Goal: Task Accomplishment & Management: Use online tool/utility

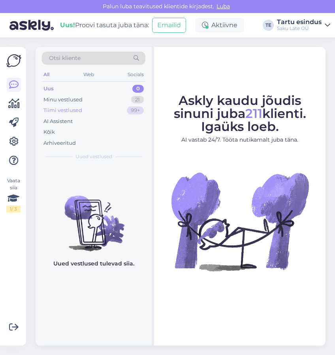
click at [78, 112] on div "Tiimi vestlused" at bounding box center [62, 111] width 39 height 8
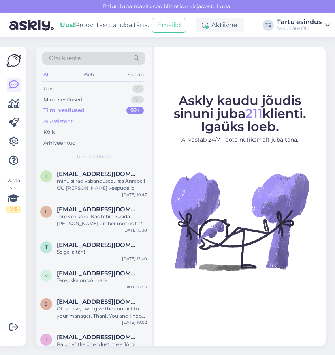
click at [70, 119] on div "AI Assistent" at bounding box center [57, 122] width 29 height 8
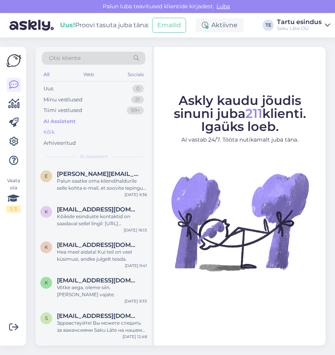
click at [49, 130] on div "Kõik" at bounding box center [48, 132] width 11 height 8
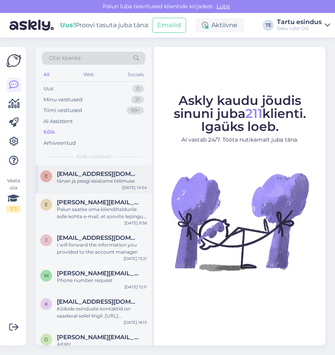
click at [88, 178] on div "tänan ja peagi esiatame telimuse" at bounding box center [102, 181] width 90 height 7
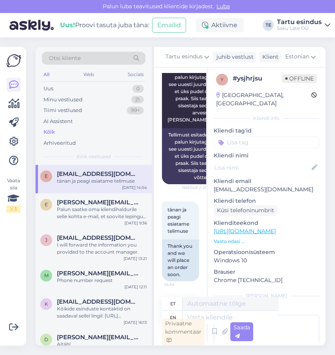
scroll to position [4515, 0]
click at [83, 206] on span "[PERSON_NAME][EMAIL_ADDRESS][DOMAIN_NAME]" at bounding box center [98, 202] width 82 height 7
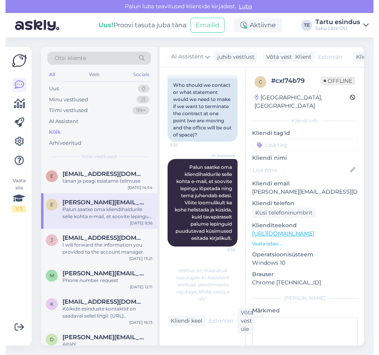
scroll to position [165, 0]
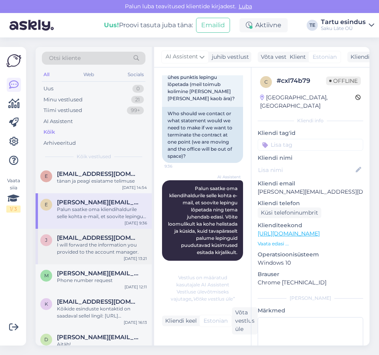
click at [103, 240] on div "[EMAIL_ADDRESS][DOMAIN_NAME]" at bounding box center [102, 237] width 90 height 7
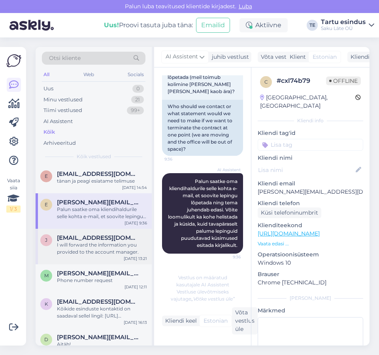
scroll to position [2, 0]
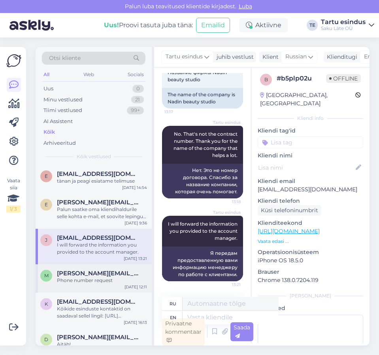
click at [93, 279] on div "Phone number request" at bounding box center [102, 280] width 90 height 7
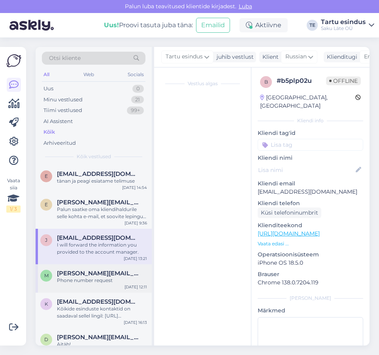
scroll to position [0, 0]
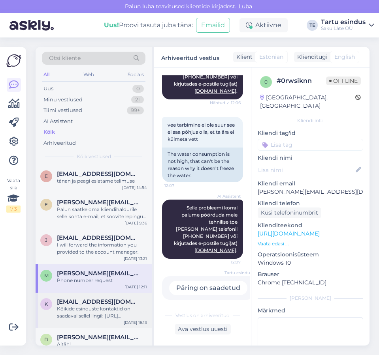
click at [122, 305] on span "[EMAIL_ADDRESS][DOMAIN_NAME]" at bounding box center [98, 301] width 82 height 7
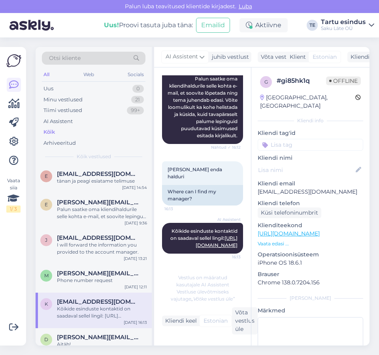
click at [65, 158] on div "Kõik vestlused" at bounding box center [93, 156] width 103 height 7
click at [61, 86] on div "Uus 0" at bounding box center [93, 88] width 103 height 11
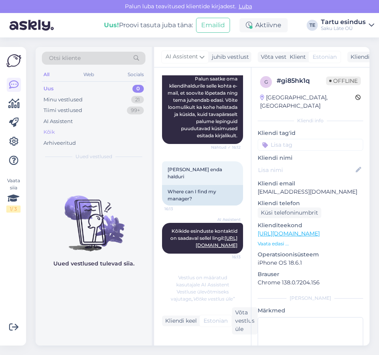
click at [59, 131] on div "Kõik" at bounding box center [93, 132] width 103 height 11
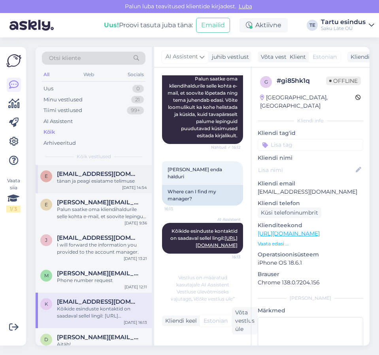
click at [98, 180] on div "tänan ja peagi esiatame telimuse" at bounding box center [102, 181] width 90 height 7
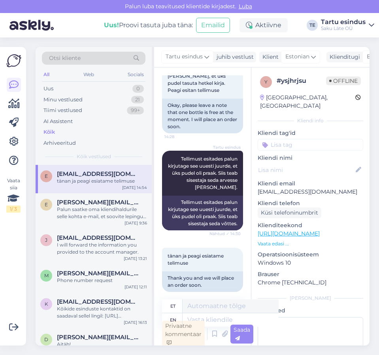
scroll to position [2, 0]
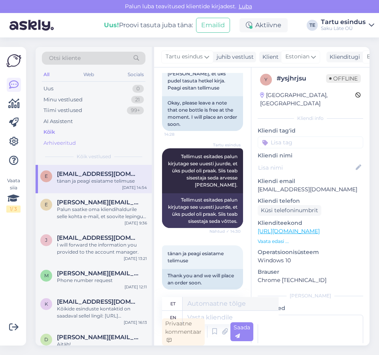
click at [115, 148] on div "Arhiveeritud" at bounding box center [93, 143] width 103 height 11
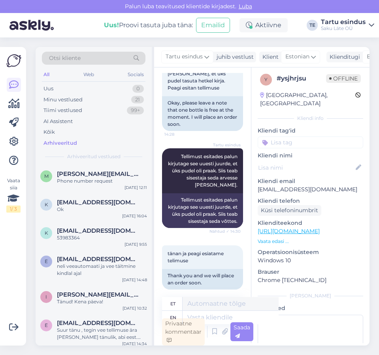
click at [61, 153] on div "Otsi kliente All Web Socials Uus 0 Minu vestlused 21 Tiimi vestlused 99+ AI Ass…" at bounding box center [94, 106] width 116 height 118
click at [58, 143] on div "Arhiveeritud" at bounding box center [60, 143] width 34 height 8
click at [100, 179] on div "Phone number request" at bounding box center [102, 181] width 90 height 7
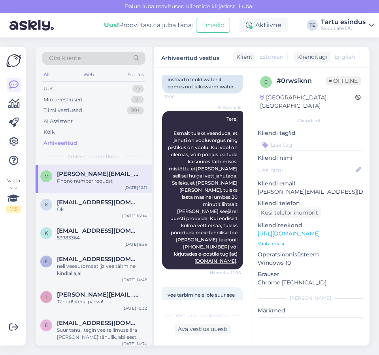
scroll to position [123, 0]
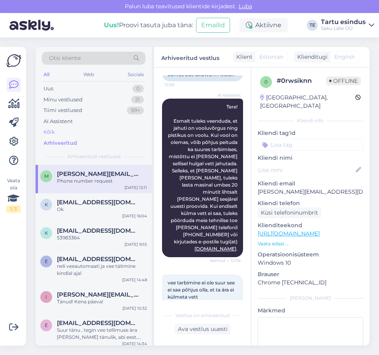
click at [62, 132] on div "Kõik" at bounding box center [93, 132] width 103 height 11
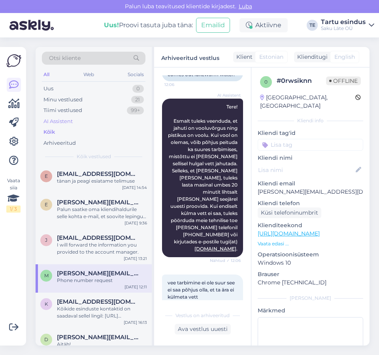
click at [63, 122] on div "AI Assistent" at bounding box center [57, 122] width 29 height 8
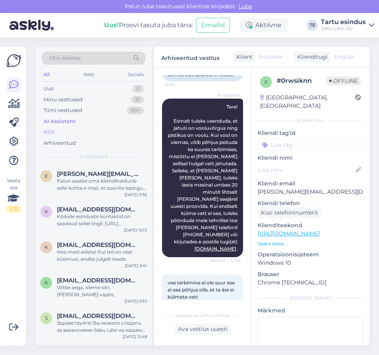
click at [48, 129] on div "Kõik" at bounding box center [48, 132] width 11 height 8
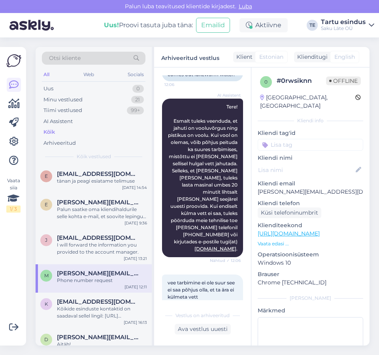
click at [123, 135] on div "Kõik" at bounding box center [93, 132] width 103 height 11
click at [76, 149] on div "Otsi kliente All Web Socials Uus 0 Minu vestlused 21 Tiimi vestlused 99+ AI Ass…" at bounding box center [94, 106] width 116 height 118
click at [60, 87] on div "Uus 0" at bounding box center [93, 88] width 103 height 11
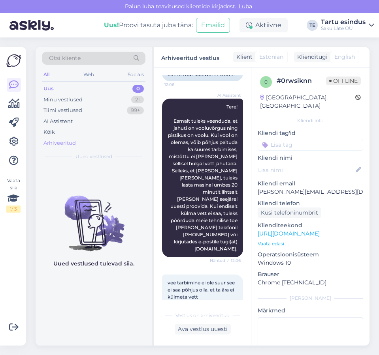
click at [124, 146] on div "Arhiveeritud" at bounding box center [93, 143] width 103 height 11
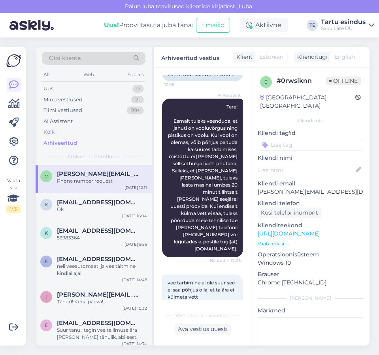
click at [51, 129] on div "Kõik" at bounding box center [48, 132] width 11 height 8
